Goal: Information Seeking & Learning: Learn about a topic

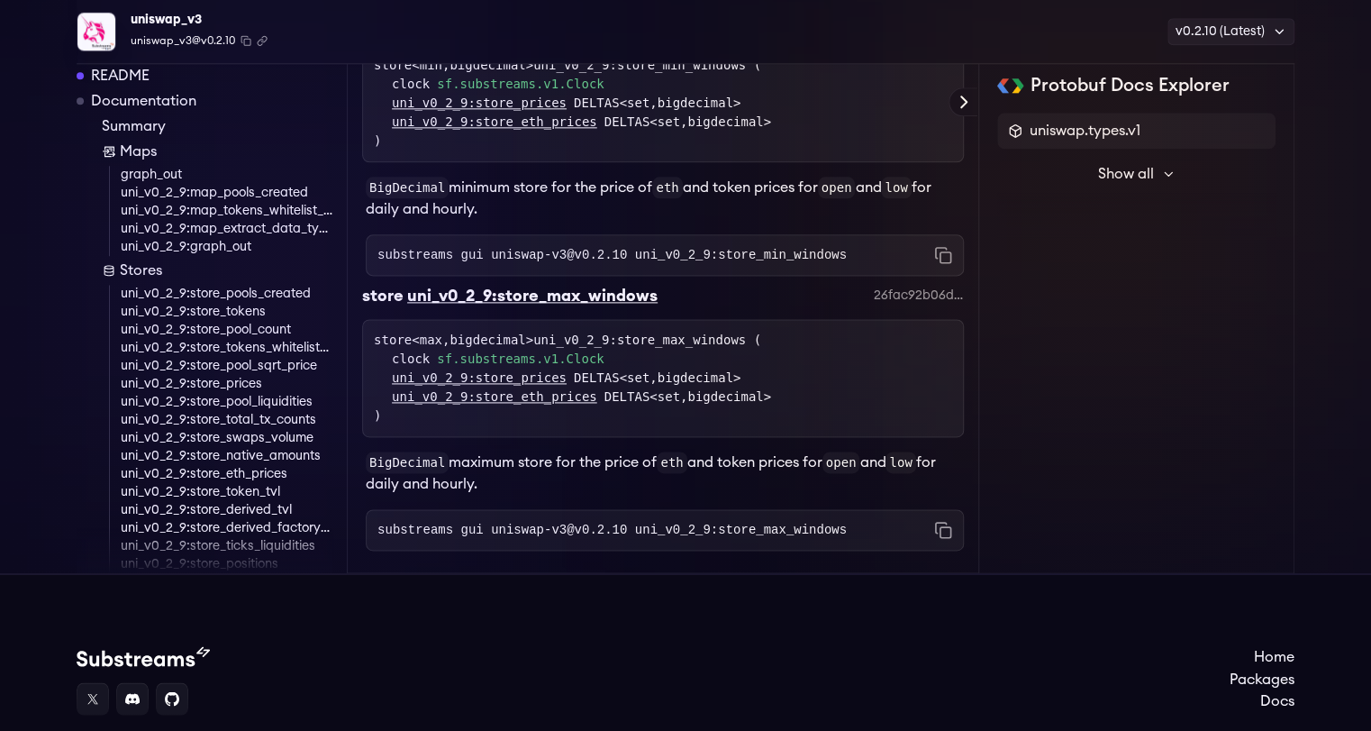
scroll to position [7876, 0]
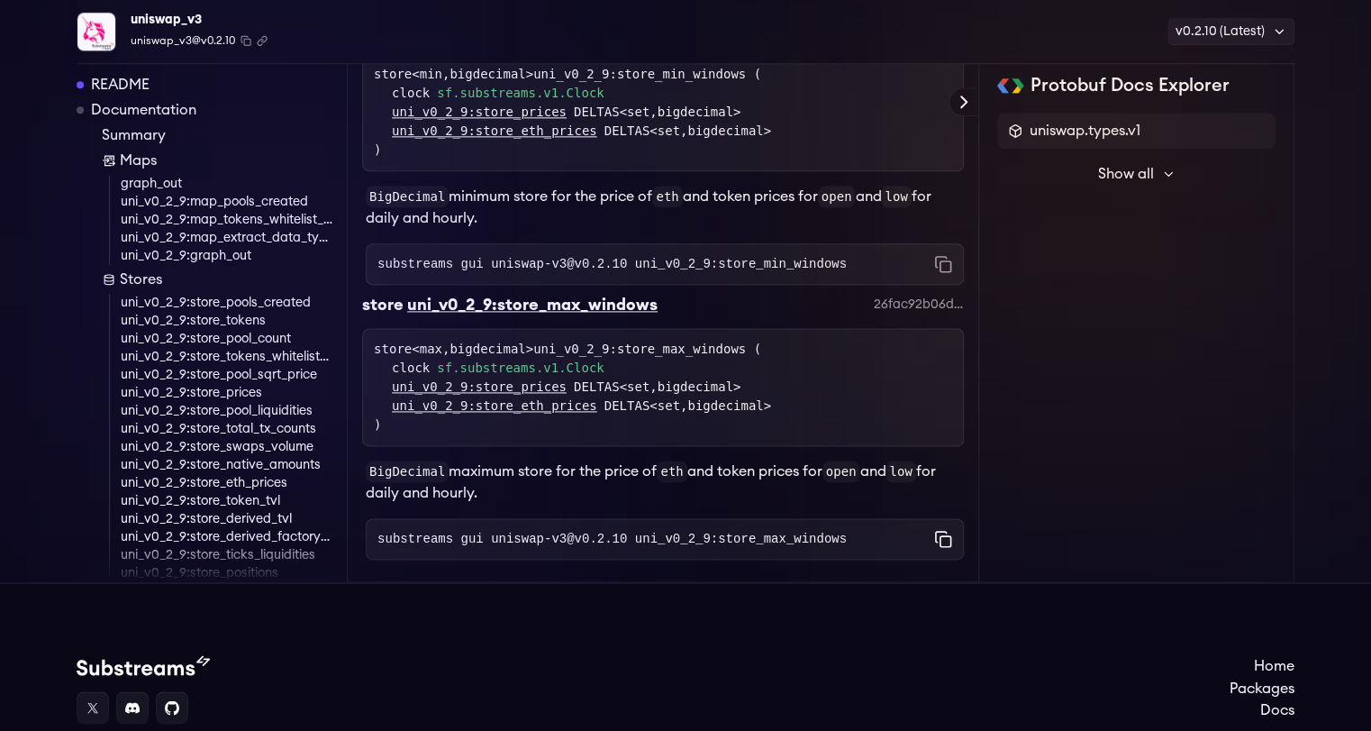
click at [947, 547] on icon "Copy command to clipboard" at bounding box center [943, 539] width 18 height 18
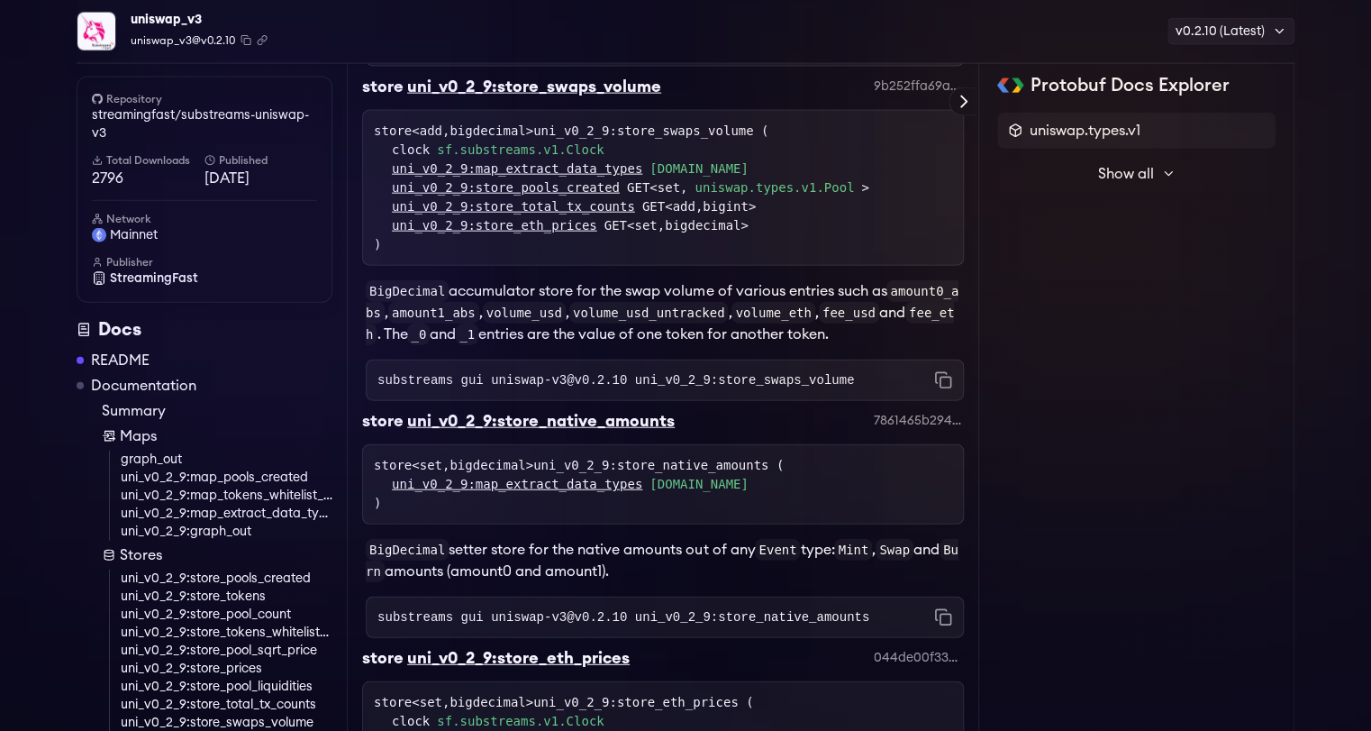
scroll to position [5431, 0]
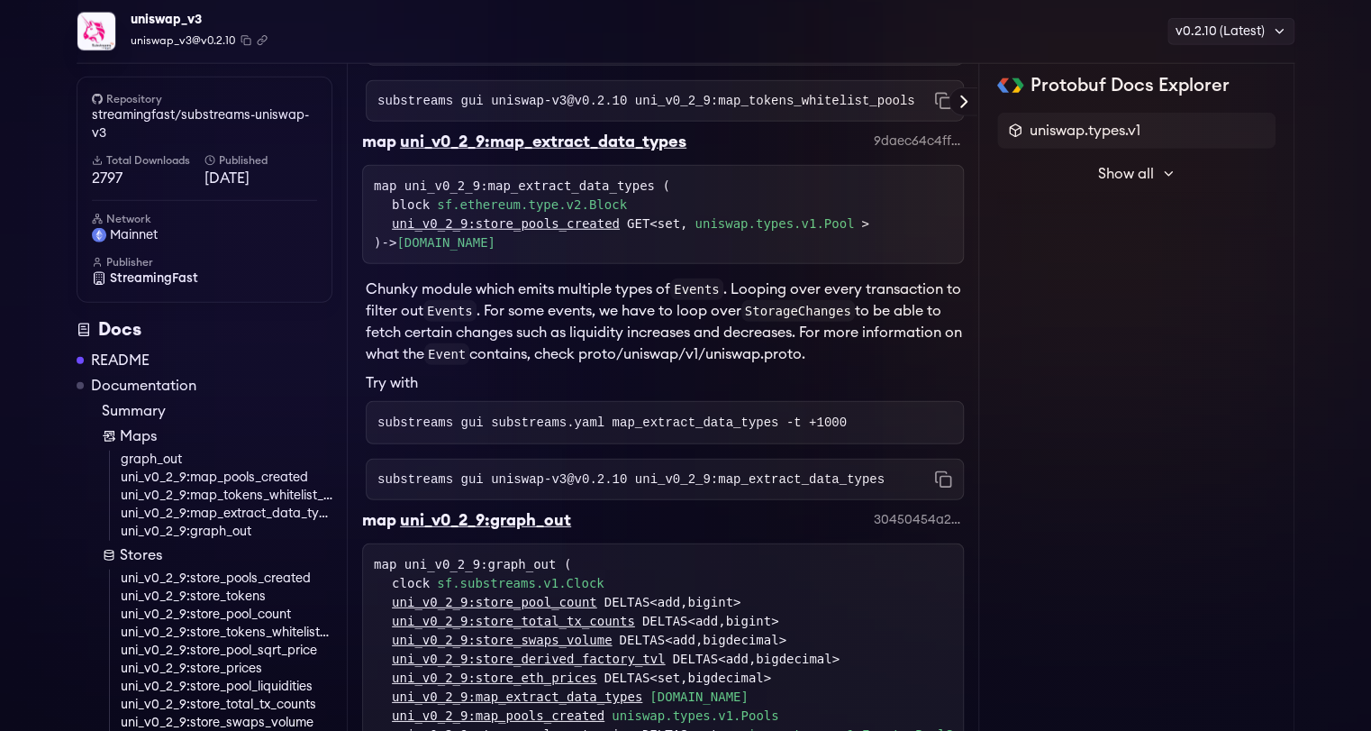
scroll to position [2331, 0]
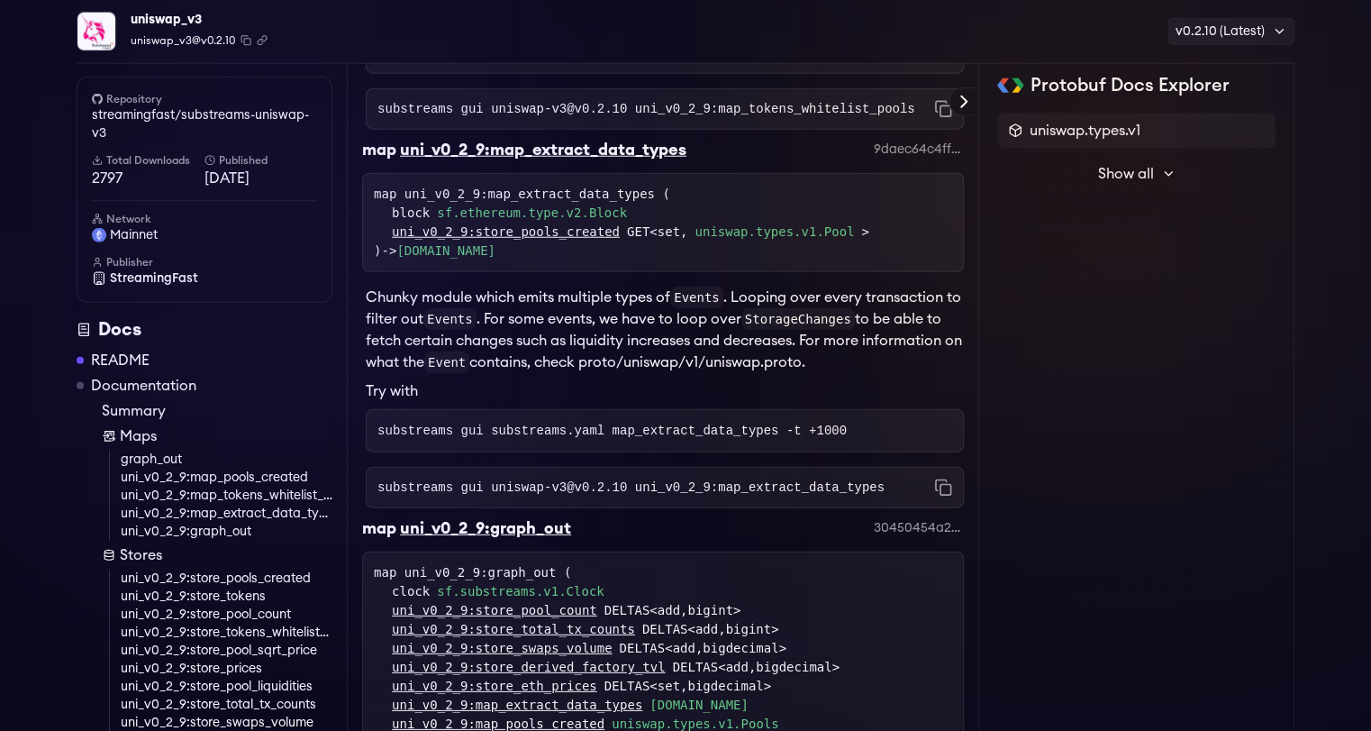
click at [519, 452] on pre "substreams gui substreams.yaml map_extract_data_types -t +1000" at bounding box center [665, 430] width 598 height 43
drag, startPoint x: 318, startPoint y: 448, endPoint x: 330, endPoint y: 567, distance: 119.5
click at [330, 567] on div "Docs README Documentation Summary Maps graph_out uni_v0_2_9:map_pools_created u…" at bounding box center [205, 587] width 256 height 541
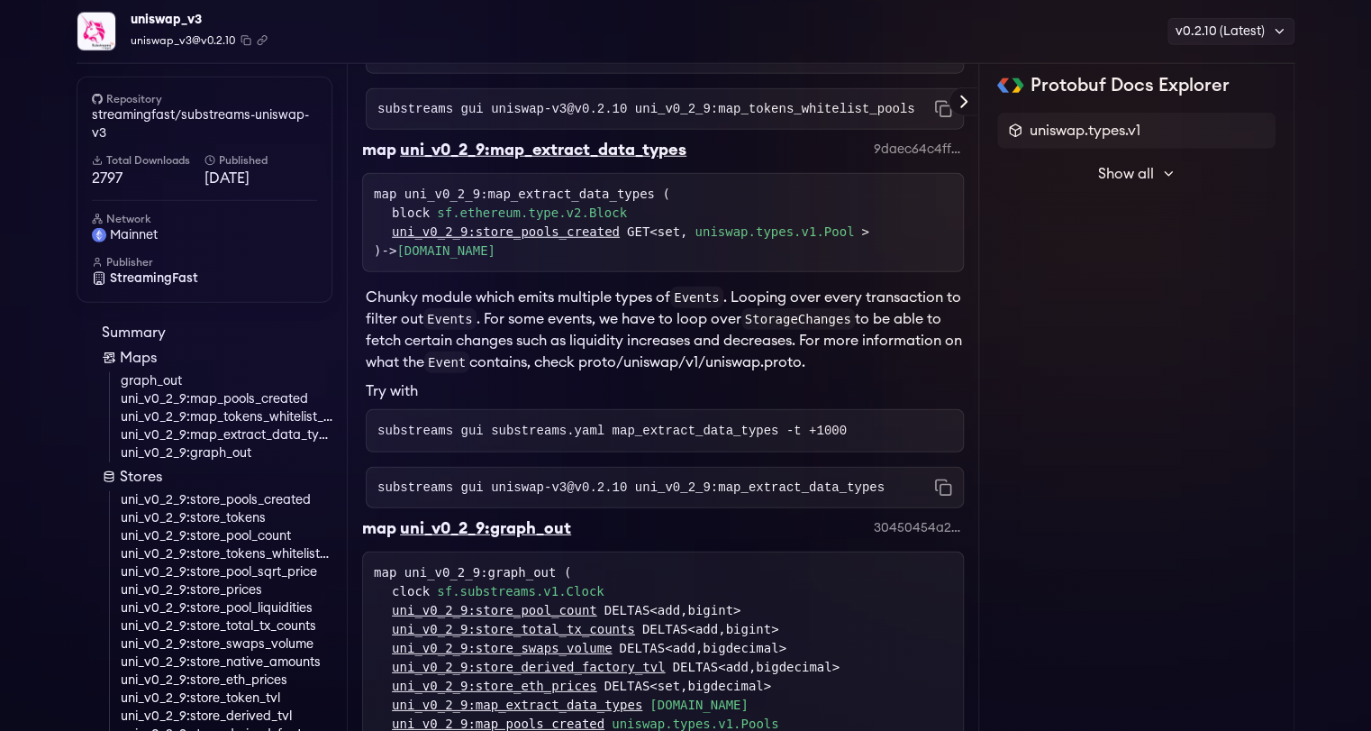
scroll to position [80, 0]
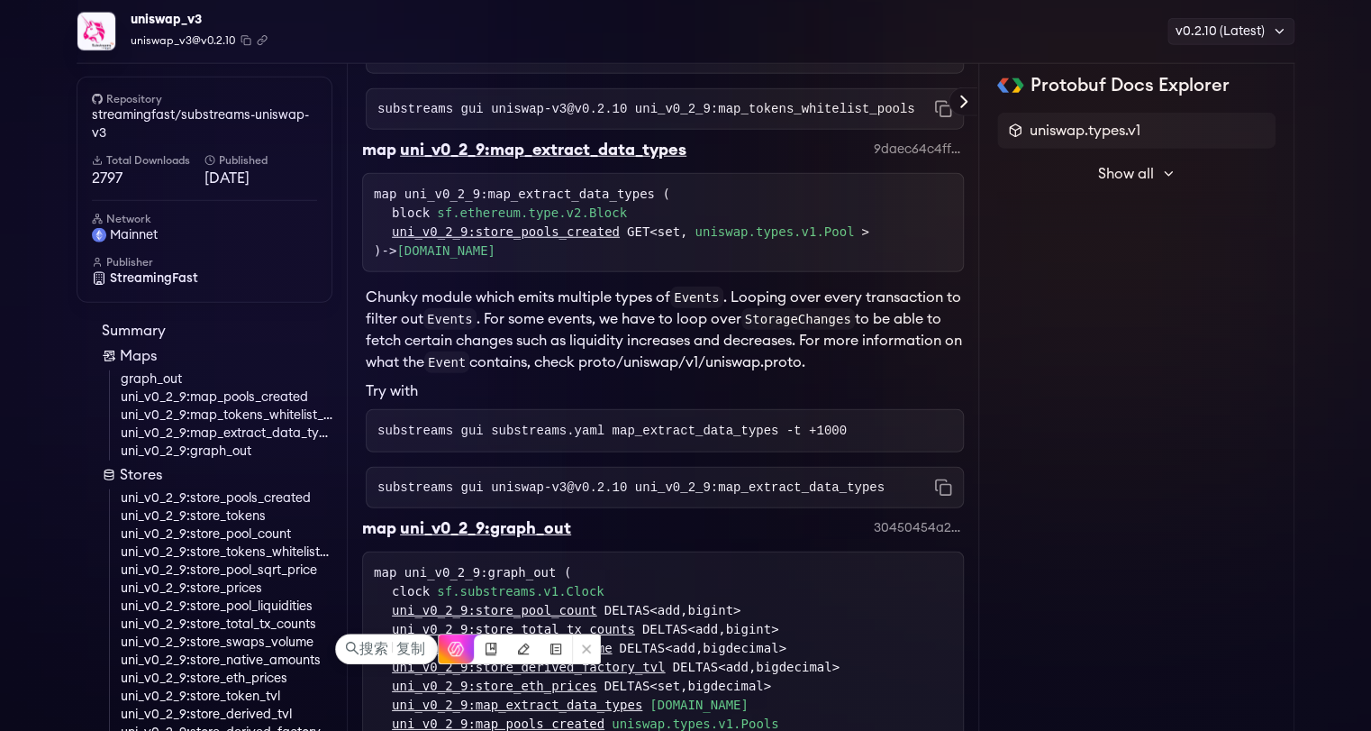
click at [216, 504] on link "uni_v0_2_9:store_pools_created" at bounding box center [227, 498] width 212 height 18
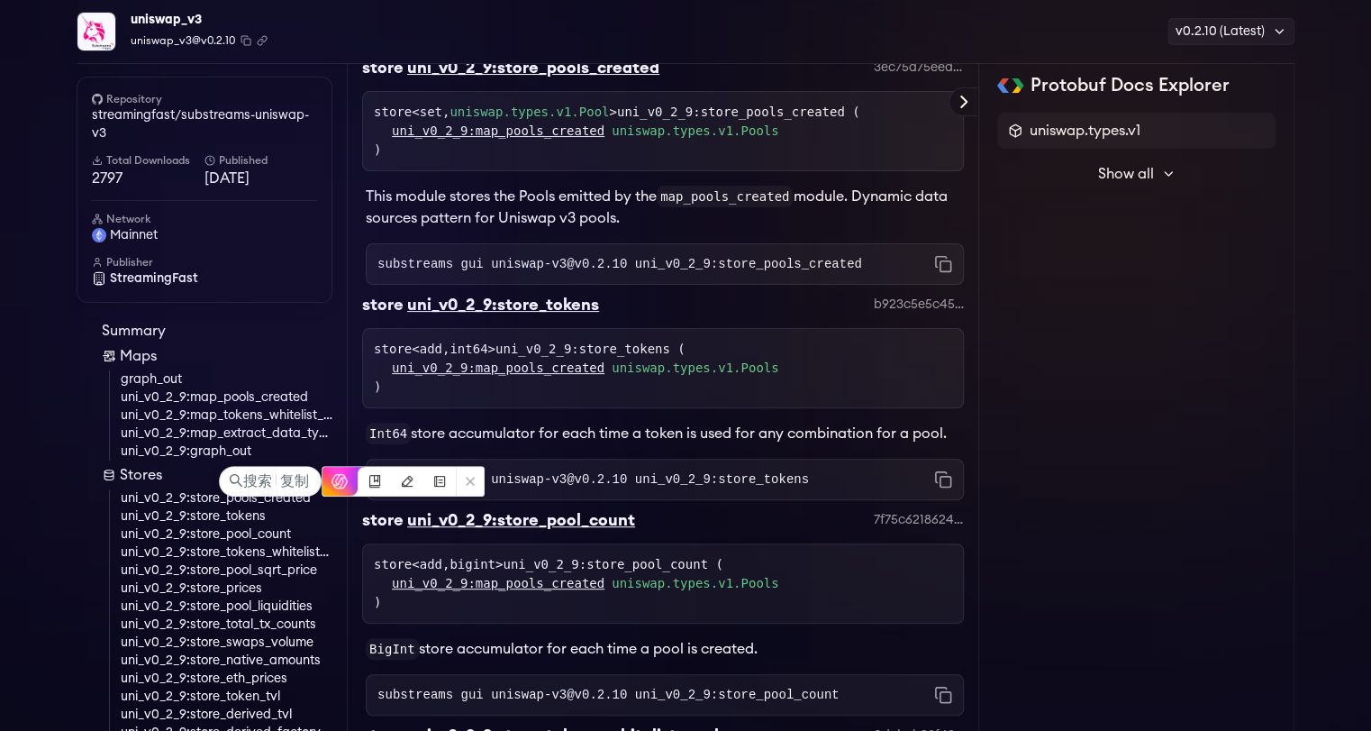
scroll to position [3490, 0]
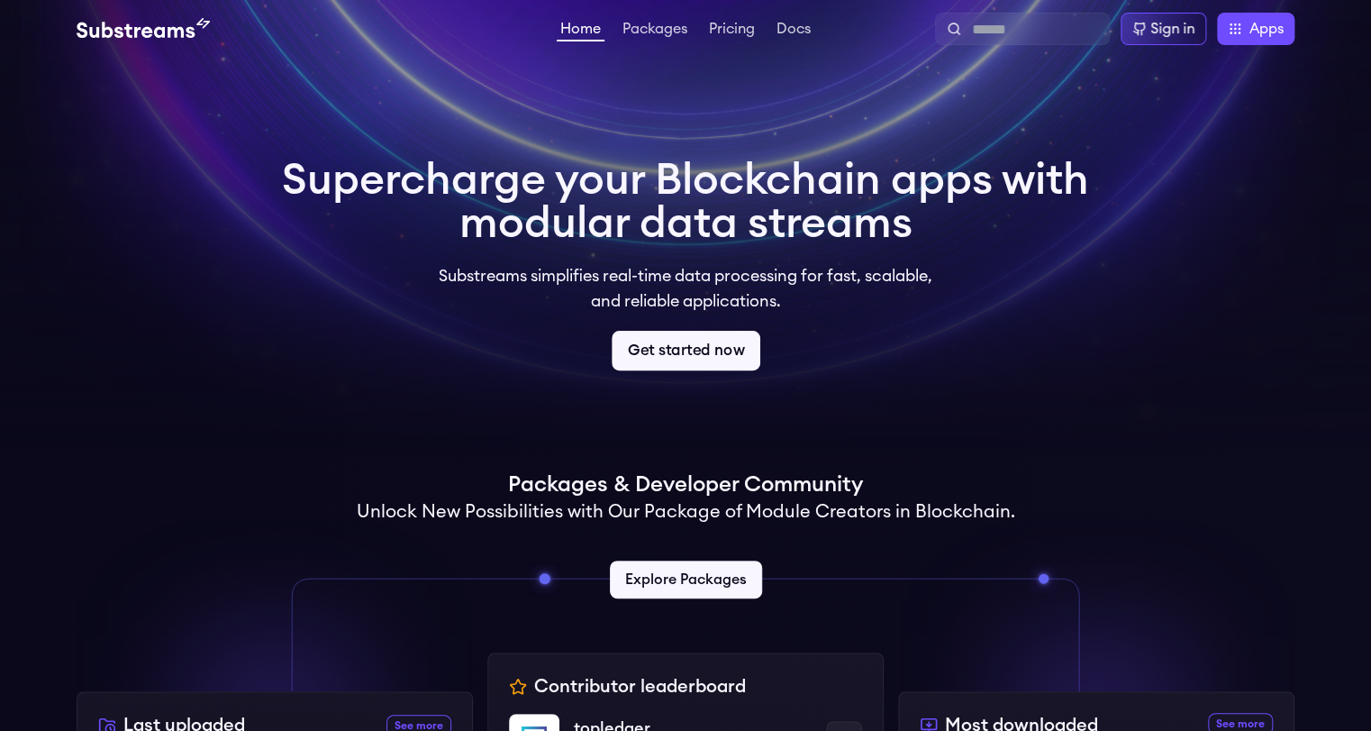
click at [696, 345] on link "Get started now" at bounding box center [686, 351] width 149 height 40
